Goal: Task Accomplishment & Management: Manage account settings

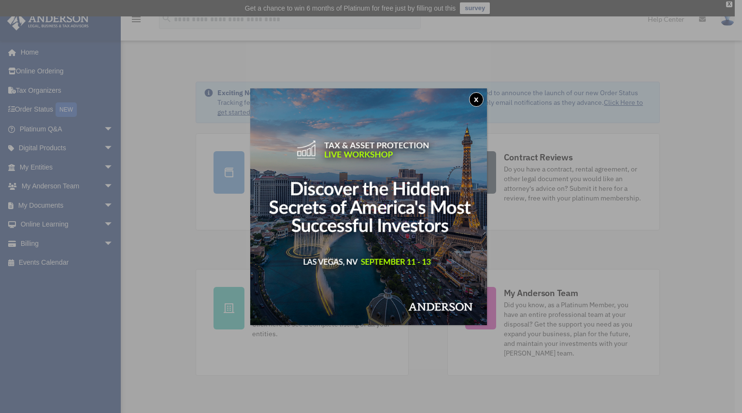
click at [477, 96] on button "x" at bounding box center [476, 99] width 14 height 14
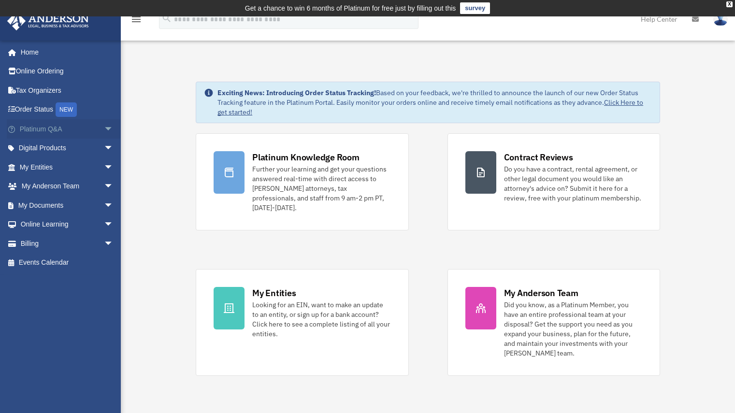
click at [104, 126] on span "arrow_drop_down" at bounding box center [113, 129] width 19 height 20
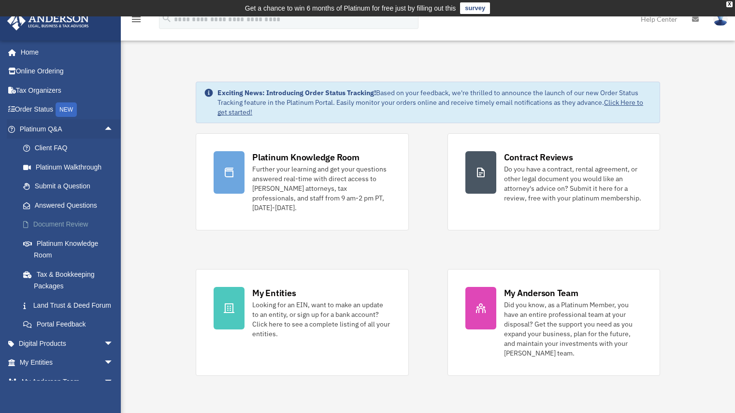
click at [81, 225] on link "Document Review" at bounding box center [71, 224] width 115 height 19
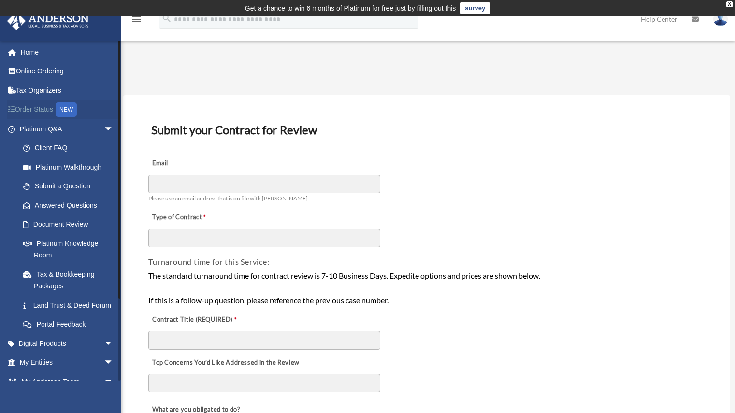
click at [46, 110] on link "Order Status NEW" at bounding box center [67, 110] width 121 height 20
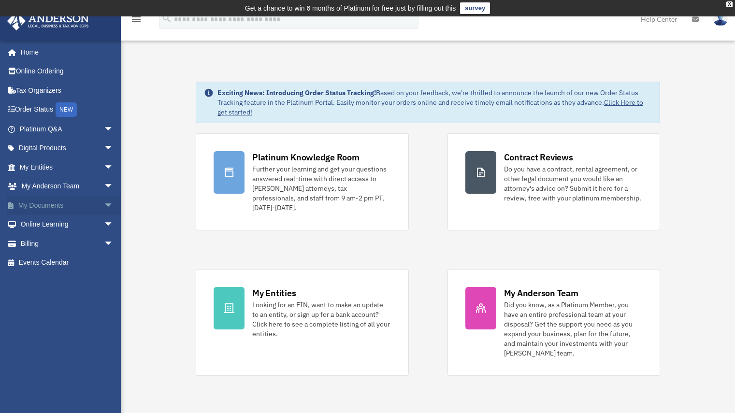
click at [104, 202] on span "arrow_drop_down" at bounding box center [113, 206] width 19 height 20
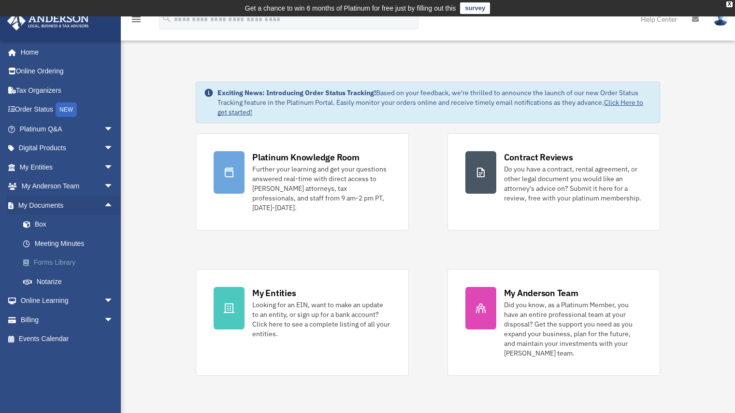
click at [57, 260] on link "Forms Library" at bounding box center [71, 262] width 115 height 19
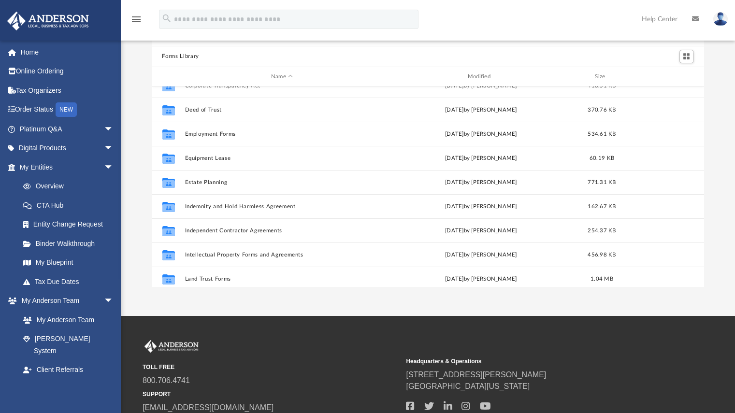
scroll to position [230, 0]
drag, startPoint x: 57, startPoint y: 327, endPoint x: 100, endPoint y: 146, distance: 185.8
click at [104, 146] on span "arrow_drop_down" at bounding box center [113, 149] width 19 height 20
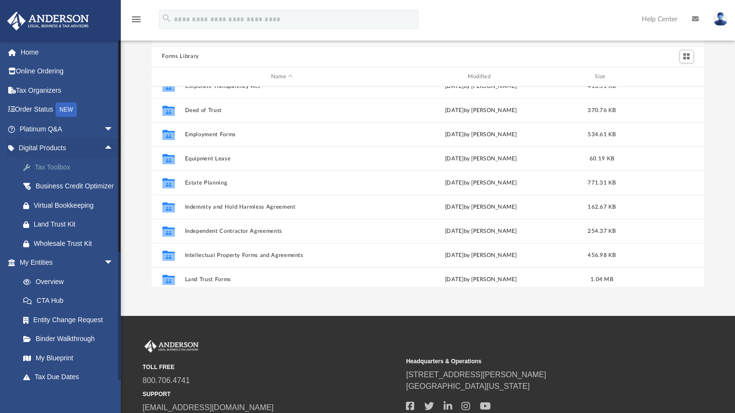
click at [57, 166] on div "Tax Toolbox" at bounding box center [75, 167] width 82 height 12
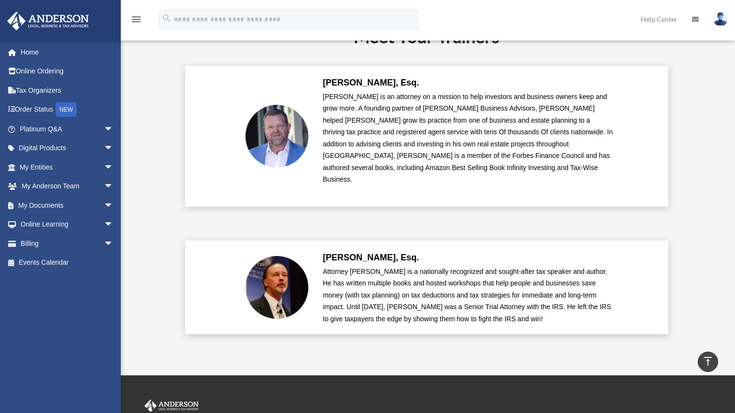
scroll to position [2221, 0]
click at [53, 244] on link "Billing arrow_drop_down" at bounding box center [67, 243] width 121 height 19
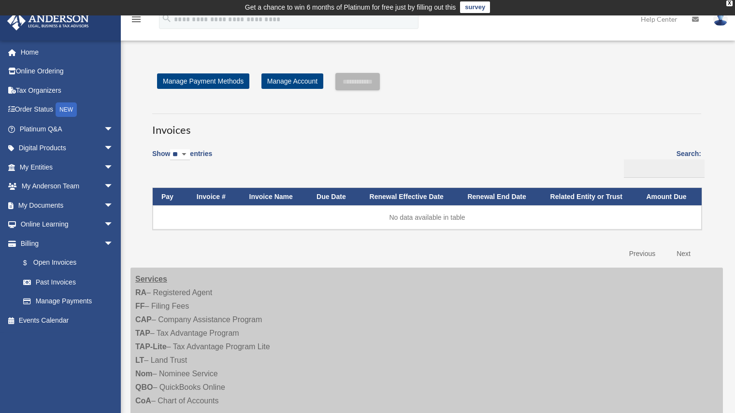
scroll to position [0, 0]
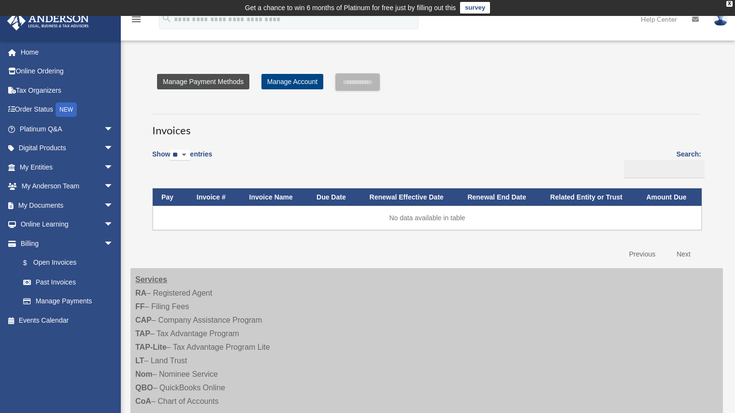
click at [237, 83] on link "Manage Payment Methods" at bounding box center [203, 81] width 92 height 15
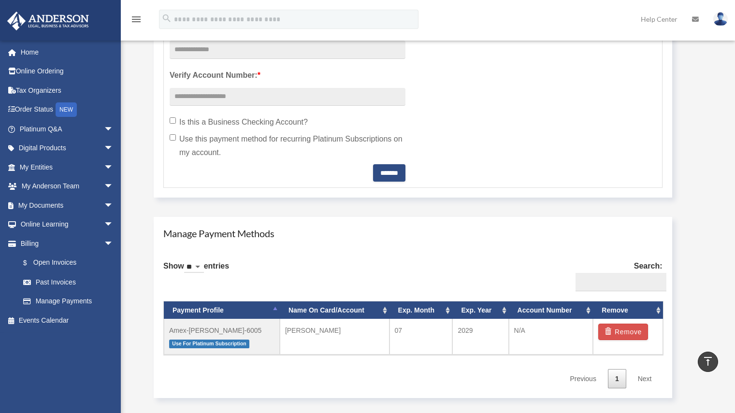
scroll to position [406, 0]
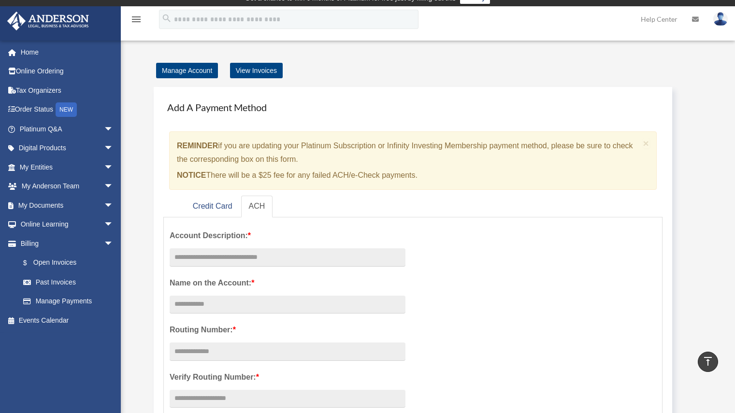
scroll to position [0, 0]
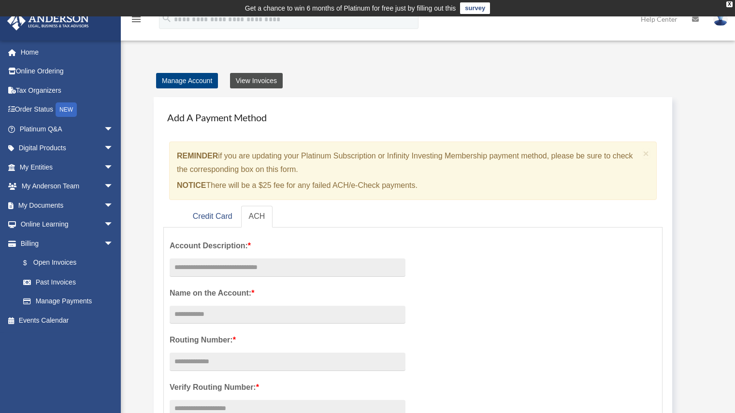
click at [272, 78] on link "View Invoices" at bounding box center [256, 80] width 53 height 15
